Goal: Task Accomplishment & Management: Manage account settings

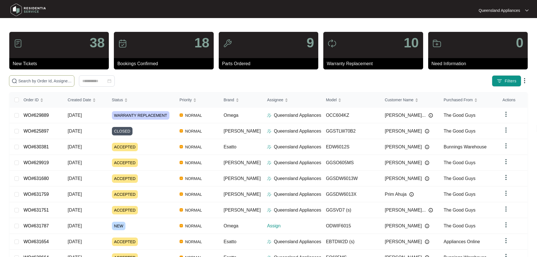
click at [74, 77] on span at bounding box center [41, 80] width 65 height 11
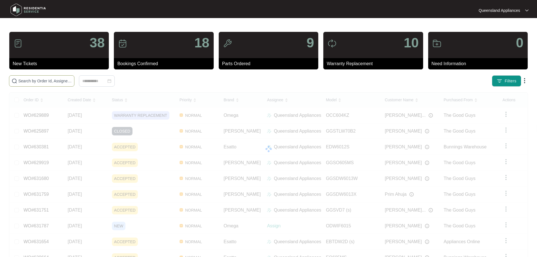
paste input "628735"
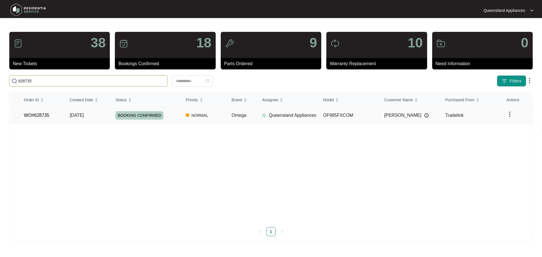
type input "628735"
click at [173, 115] on div "BOOKING CONFIRMED" at bounding box center [148, 115] width 66 height 8
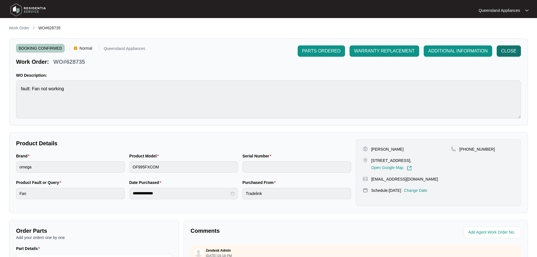
click at [508, 46] on button "CLOSE" at bounding box center [509, 50] width 24 height 11
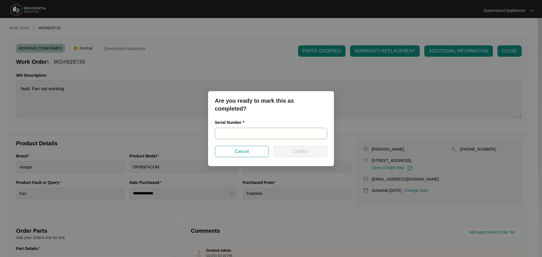
drag, startPoint x: 324, startPoint y: 133, endPoint x: 308, endPoint y: 139, distance: 16.1
click at [320, 135] on input "text" at bounding box center [271, 133] width 112 height 11
paste input "SN: 900045732310000017"
type input "SN: 900045732310000017"
click at [301, 151] on span "Confirm" at bounding box center [300, 151] width 16 height 7
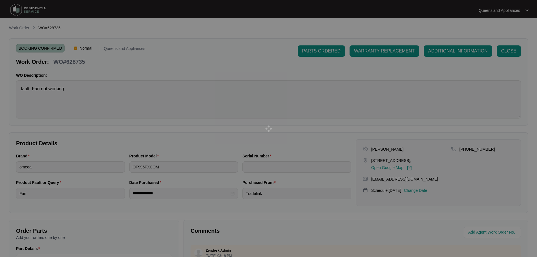
type input "SN: 900045732310000017"
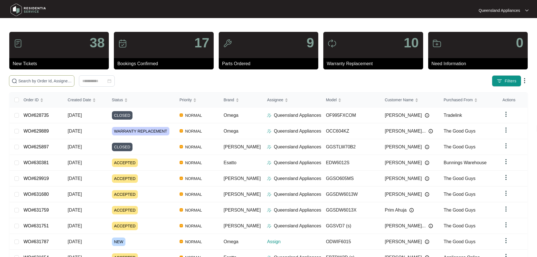
click at [72, 79] on input "text" at bounding box center [45, 81] width 54 height 6
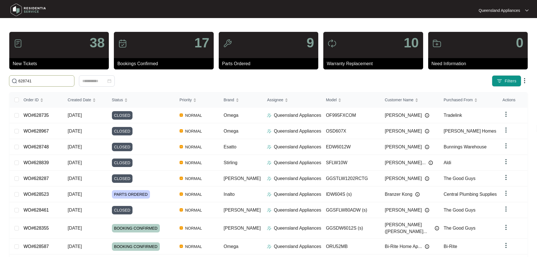
type input "628741"
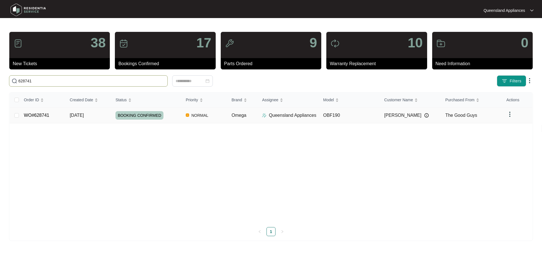
click at [242, 118] on td "Omega" at bounding box center [242, 115] width 30 height 16
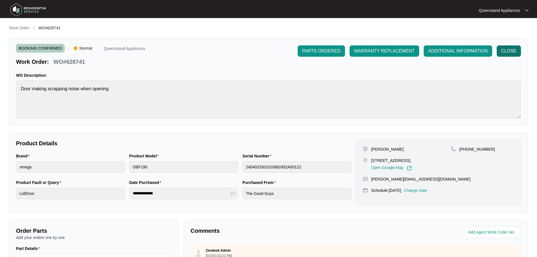
click at [354, 50] on span "CLOSE" at bounding box center [509, 51] width 15 height 7
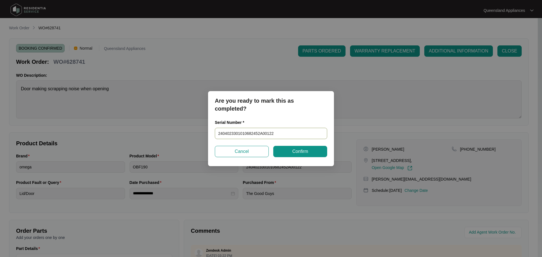
click at [296, 136] on input "2404023301010682452A00122" at bounding box center [271, 133] width 112 height 11
click at [293, 154] on span "Confirm" at bounding box center [300, 151] width 16 height 7
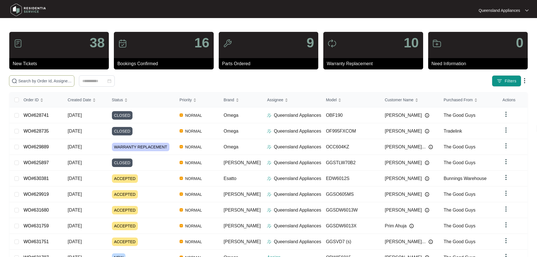
click at [74, 76] on span at bounding box center [41, 80] width 65 height 11
paste input "631787"
type input "631787"
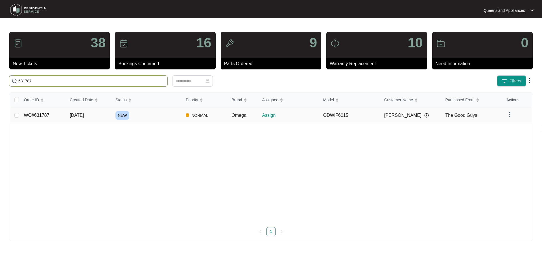
click at [124, 119] on td "NEW" at bounding box center [146, 115] width 70 height 16
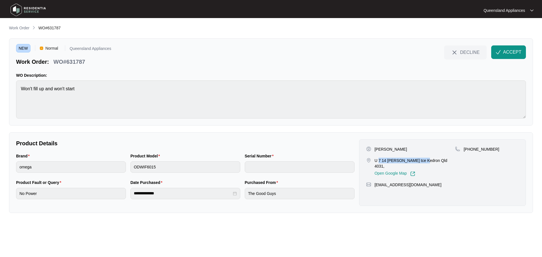
drag, startPoint x: 378, startPoint y: 160, endPoint x: 422, endPoint y: 162, distance: 44.3
click at [422, 162] on p "U 7 14 [PERSON_NAME] tce Kedron Qld 4031," at bounding box center [414, 163] width 81 height 11
copy p "7 14 [PERSON_NAME] tce [PERSON_NAME]"
click at [79, 61] on p "WO#631787" at bounding box center [69, 62] width 32 height 8
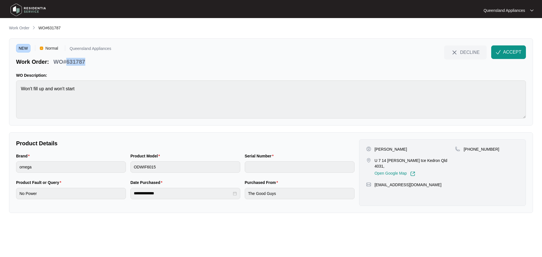
copy p "631787"
click at [479, 149] on p "[PHONE_NUMBER]" at bounding box center [481, 149] width 36 height 6
copy p "61478198905"
click at [516, 50] on span "ACCEPT" at bounding box center [512, 52] width 18 height 7
